Goal: Check status: Check status

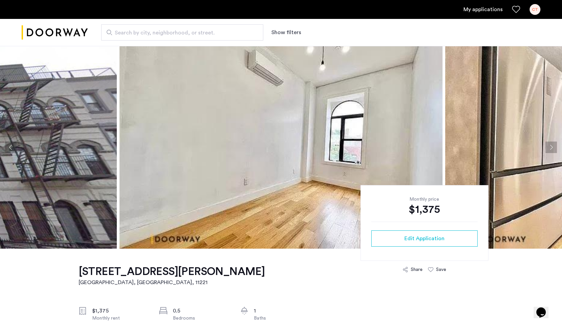
click at [477, 13] on link "My applications" at bounding box center [483, 9] width 39 height 8
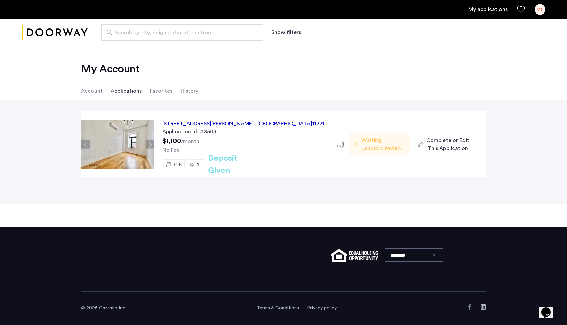
click at [152, 146] on button "Next apartment" at bounding box center [150, 144] width 8 height 8
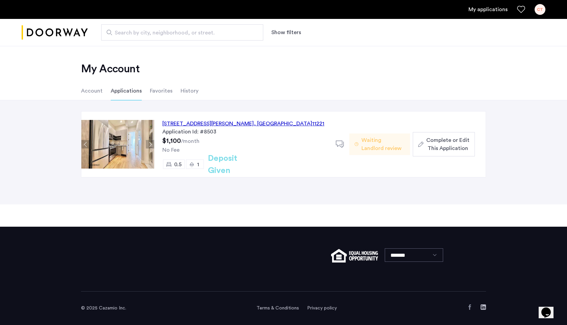
click at [151, 145] on button "Next apartment" at bounding box center [150, 144] width 8 height 8
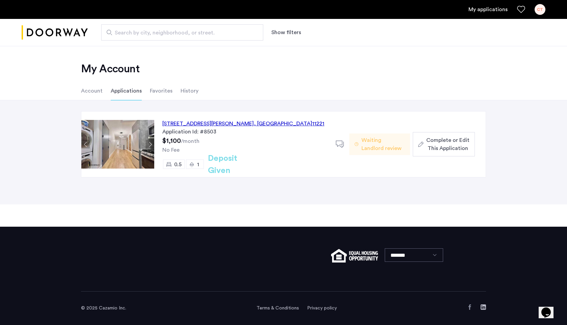
click at [151, 145] on button "Next apartment" at bounding box center [150, 144] width 8 height 8
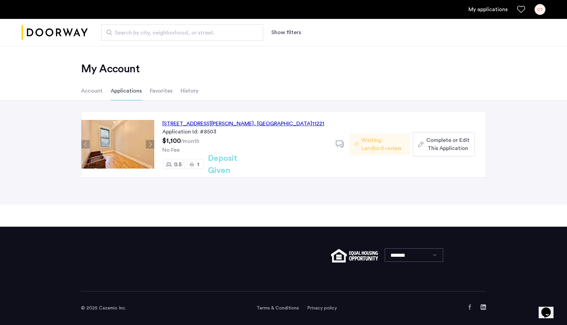
click at [151, 145] on button "Next apartment" at bounding box center [150, 144] width 8 height 8
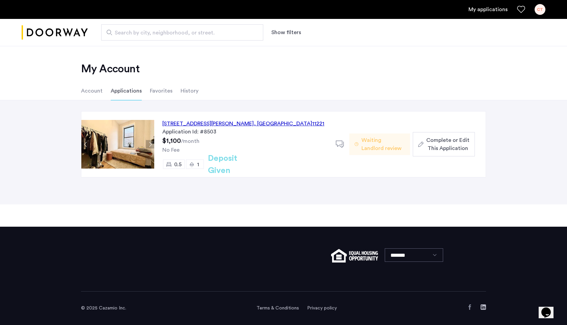
click at [151, 145] on button "Next apartment" at bounding box center [150, 144] width 8 height 8
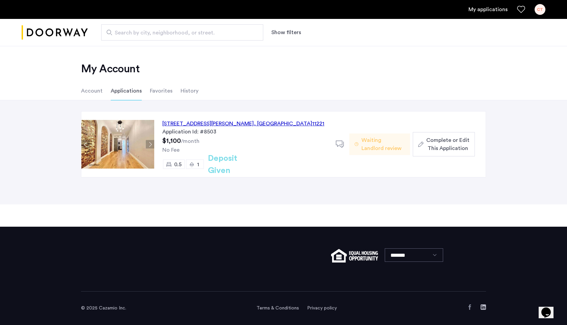
click at [151, 145] on button "Next apartment" at bounding box center [150, 144] width 8 height 8
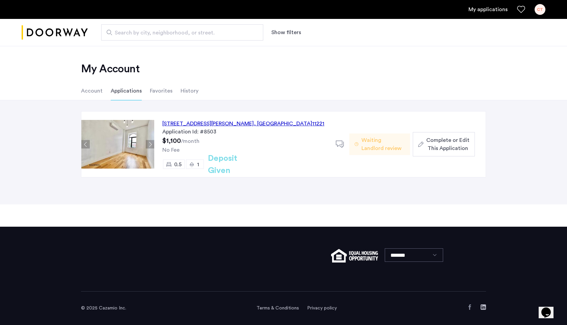
click at [216, 165] on h2 "Deposit Given" at bounding box center [235, 164] width 54 height 24
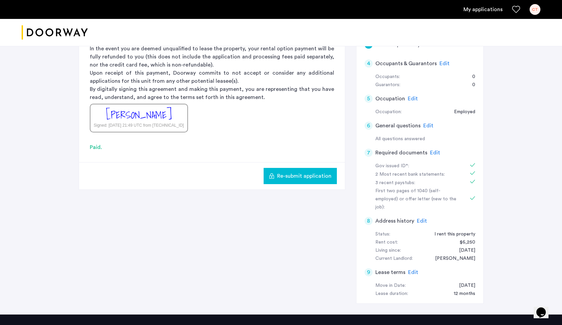
scroll to position [207, 0]
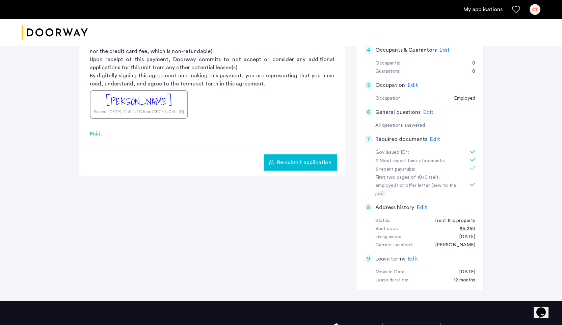
click at [433, 140] on span "Edit" at bounding box center [435, 138] width 10 height 5
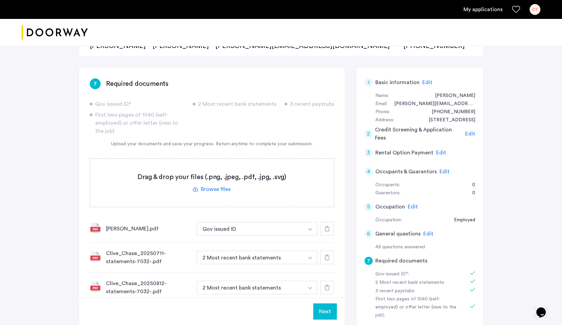
scroll to position [0, 0]
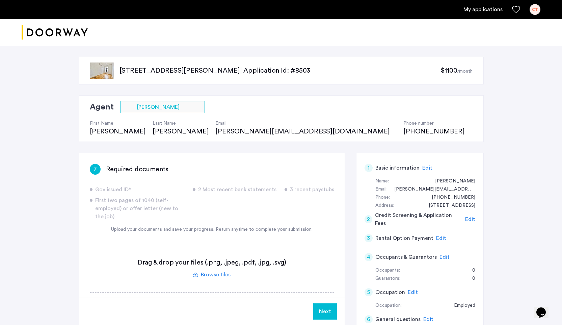
click at [128, 68] on p "856 Greene Avenue, Unit 2LBL, Brooklyn, NY 11221 | Application Id: #8503" at bounding box center [280, 70] width 321 height 9
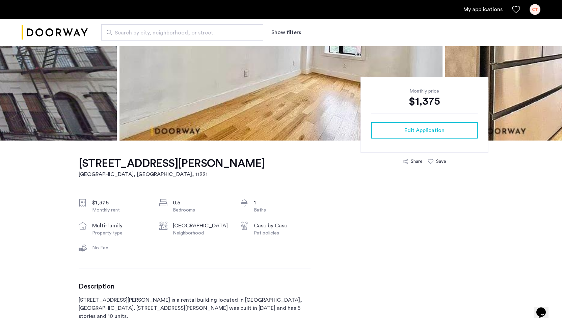
scroll to position [0, 0]
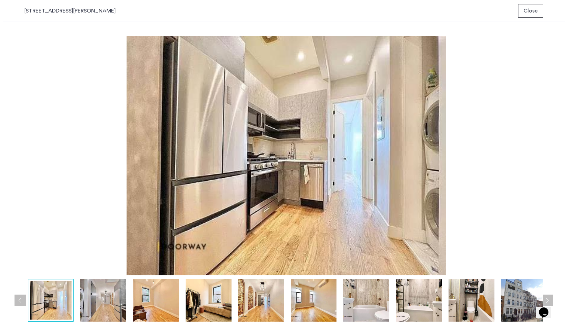
scroll to position [0, 0]
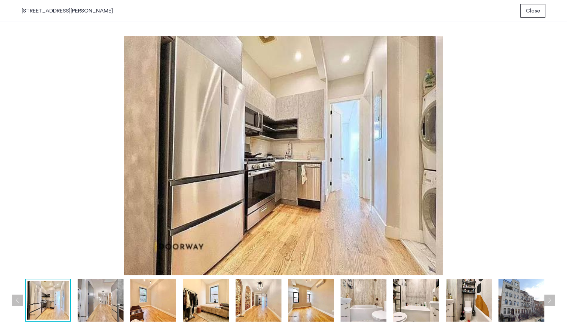
click at [76, 302] on div at bounding box center [285, 300] width 633 height 43
click at [88, 302] on img at bounding box center [101, 300] width 46 height 43
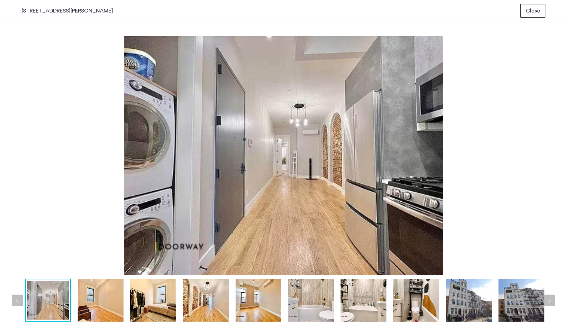
click at [152, 305] on img at bounding box center [153, 300] width 46 height 43
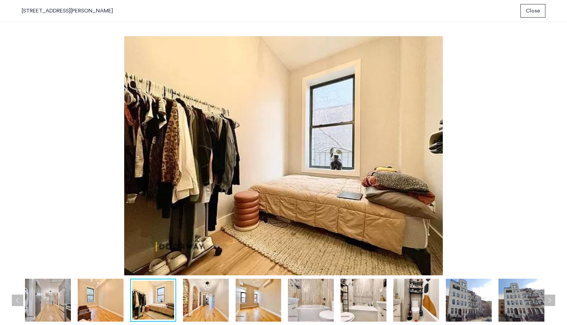
click at [221, 305] on img at bounding box center [206, 300] width 46 height 43
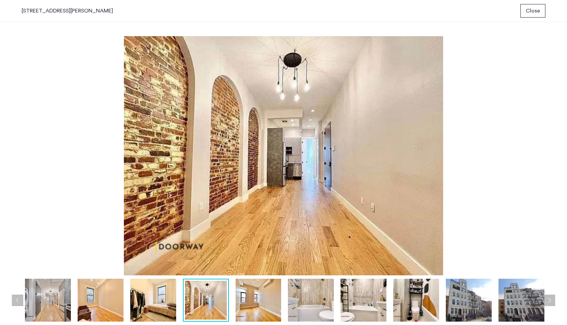
click at [249, 300] on img at bounding box center [259, 300] width 46 height 43
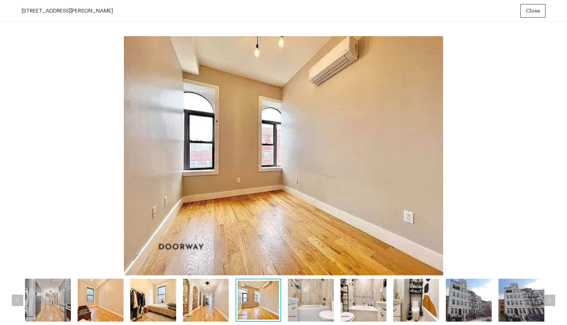
click at [296, 299] on img at bounding box center [311, 300] width 46 height 43
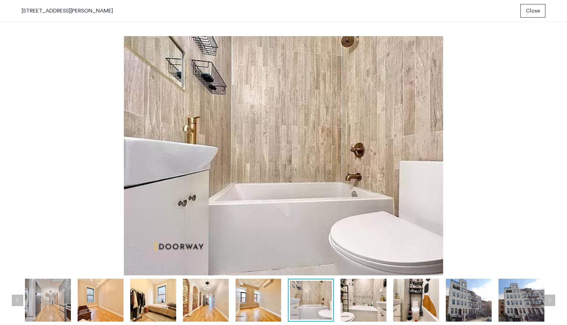
click at [383, 297] on img at bounding box center [364, 300] width 46 height 43
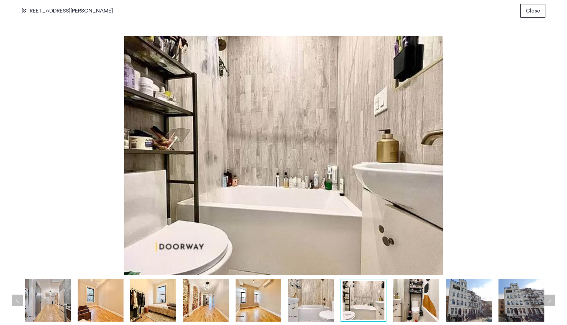
click at [422, 308] on img at bounding box center [416, 300] width 46 height 43
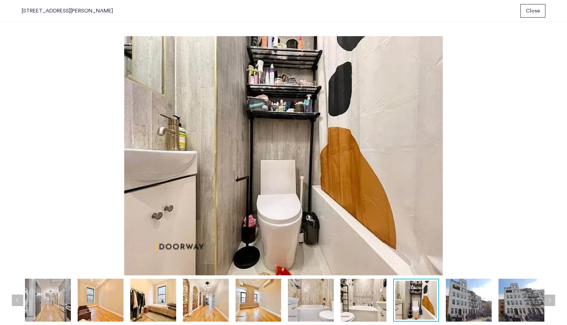
click at [376, 304] on img at bounding box center [364, 300] width 46 height 43
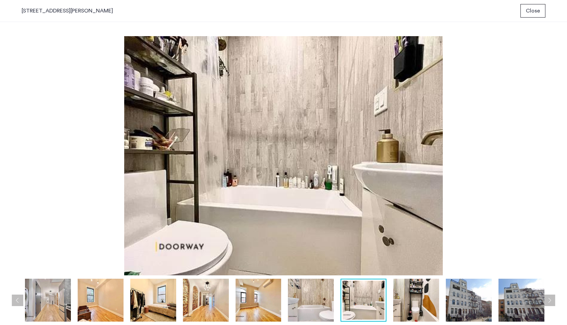
click at [410, 296] on img at bounding box center [416, 300] width 46 height 43
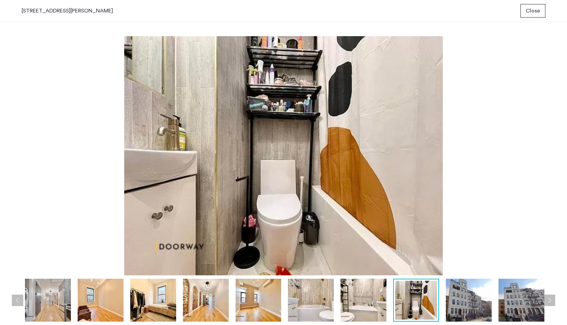
click at [531, 8] on span "Close" at bounding box center [533, 11] width 14 height 8
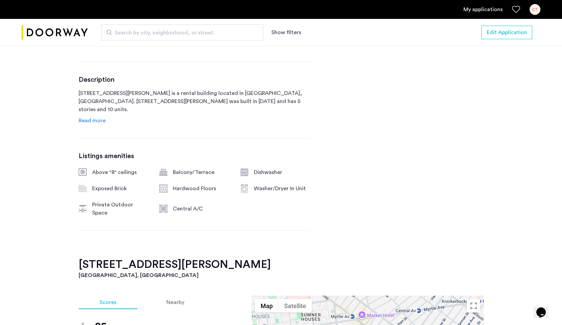
scroll to position [318, 0]
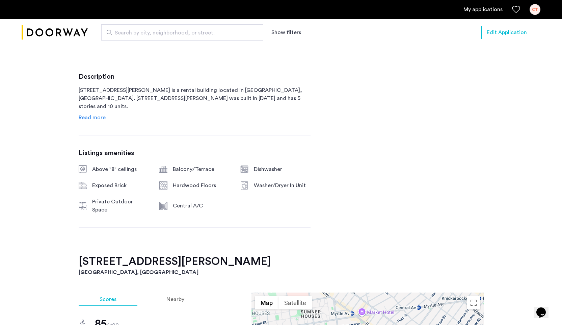
click at [101, 120] on span "Read more" at bounding box center [92, 117] width 27 height 5
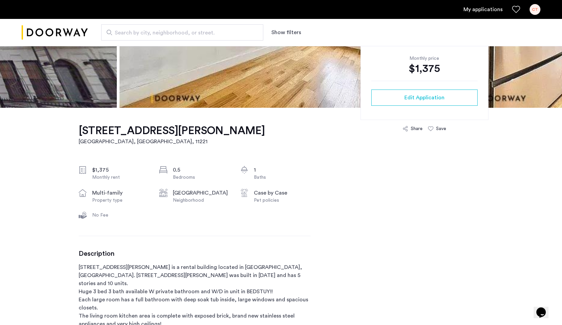
scroll to position [0, 0]
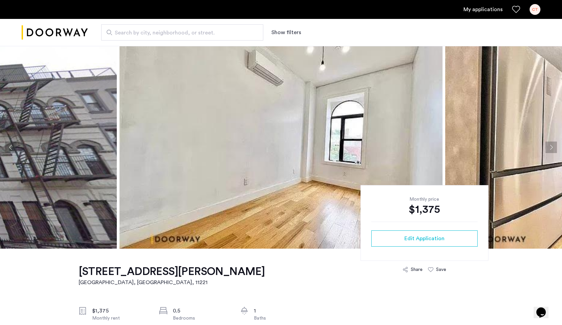
click at [489, 3] on div "My applications CT" at bounding box center [281, 9] width 562 height 19
click at [485, 8] on link "My applications" at bounding box center [483, 9] width 39 height 8
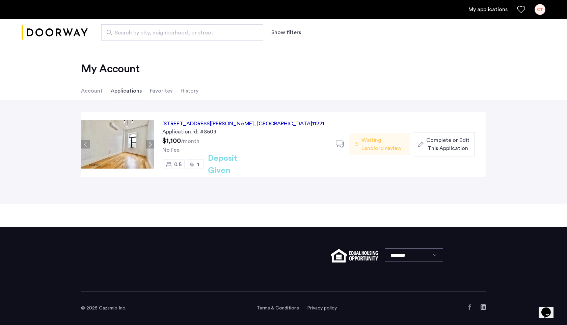
click at [358, 147] on div "Waiting Landlord review" at bounding box center [379, 144] width 60 height 22
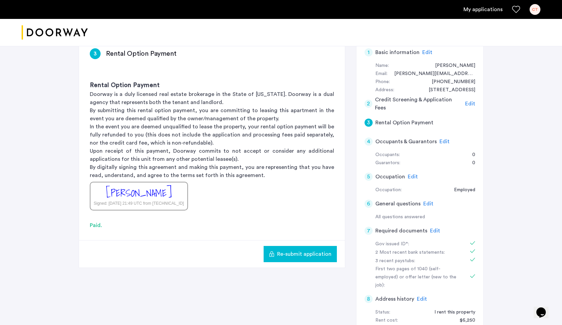
scroll to position [91, 0]
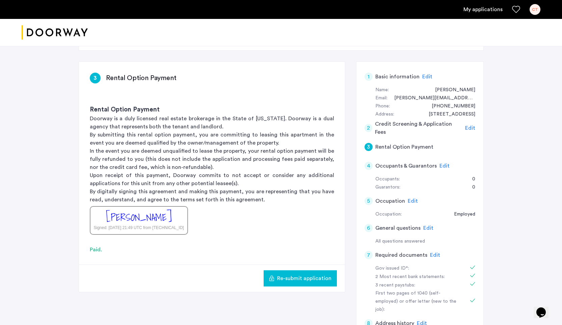
click at [482, 11] on link "My applications" at bounding box center [483, 9] width 39 height 8
